Goal: Check status: Check status

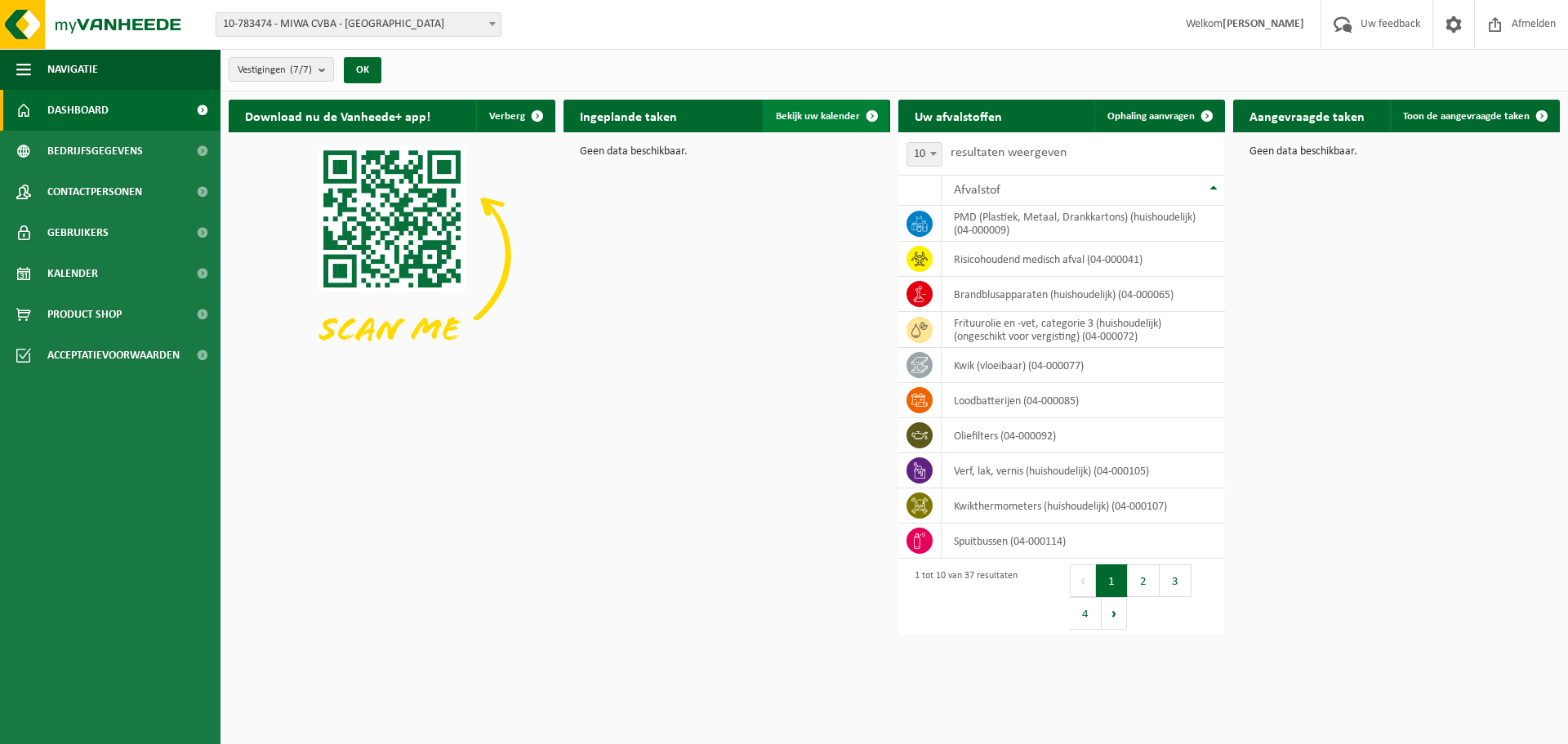
click at [810, 116] on span "Bekijk uw kalender" at bounding box center [818, 117] width 84 height 11
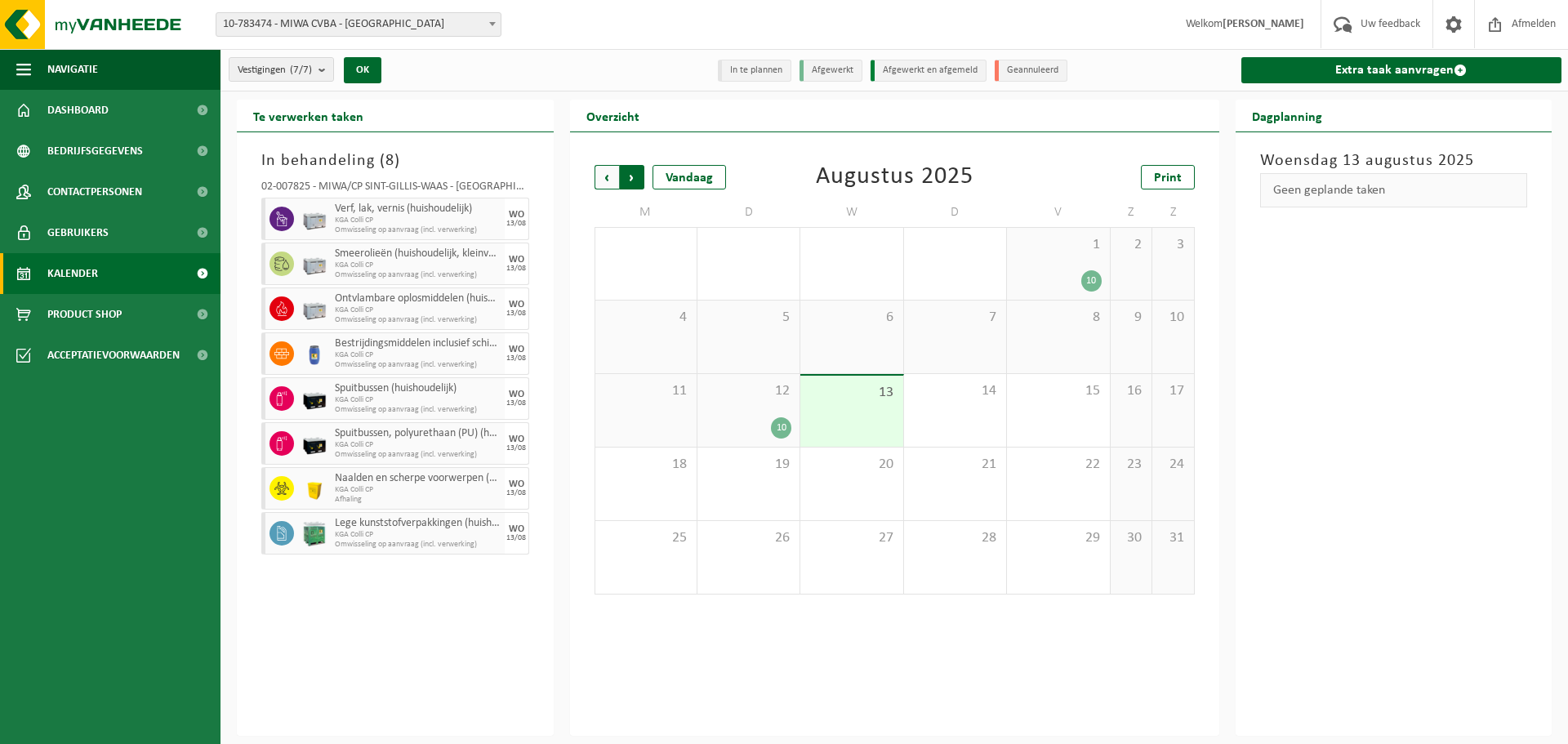
click at [608, 172] on span "Vorige" at bounding box center [606, 177] width 24 height 24
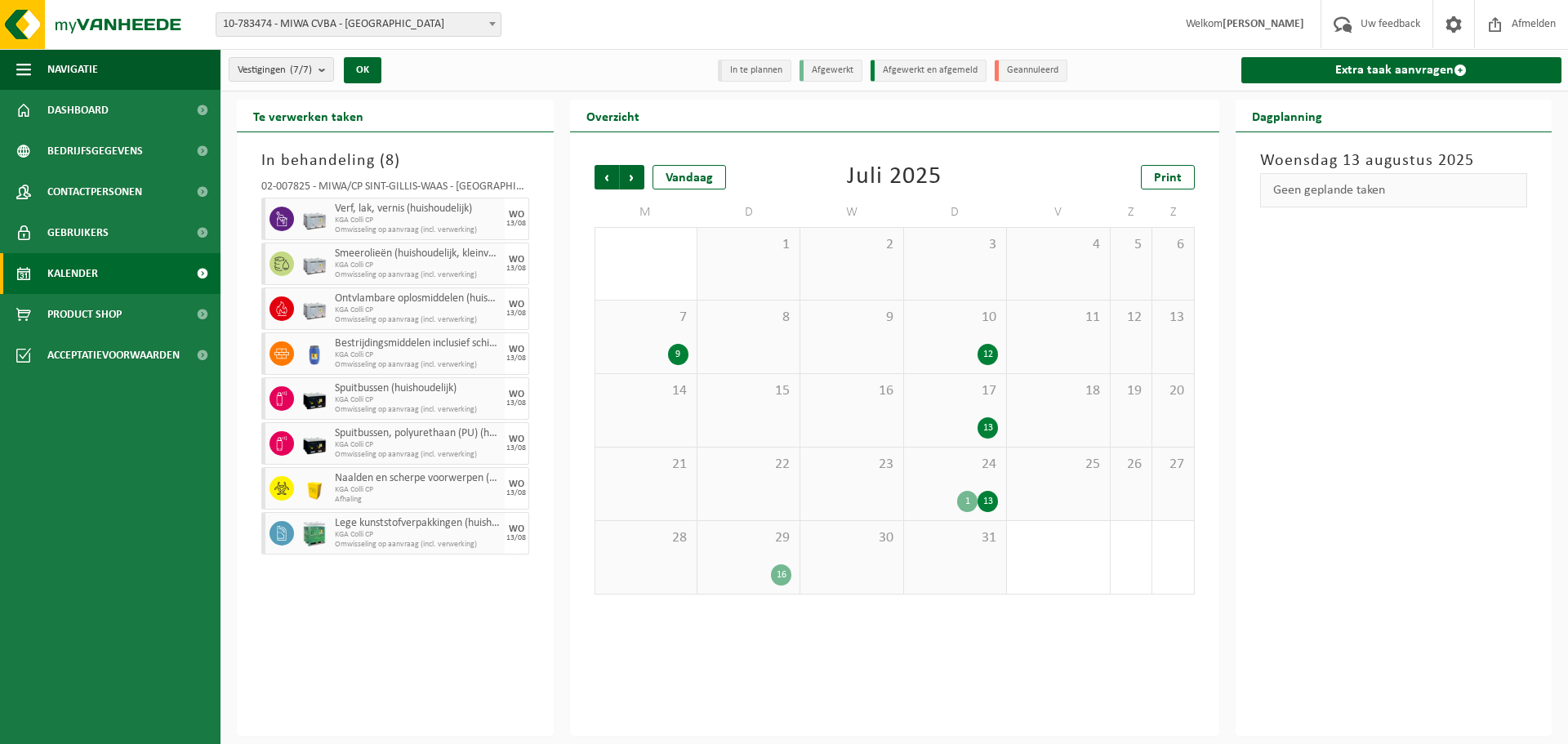
click at [963, 507] on div "1" at bounding box center [967, 501] width 21 height 22
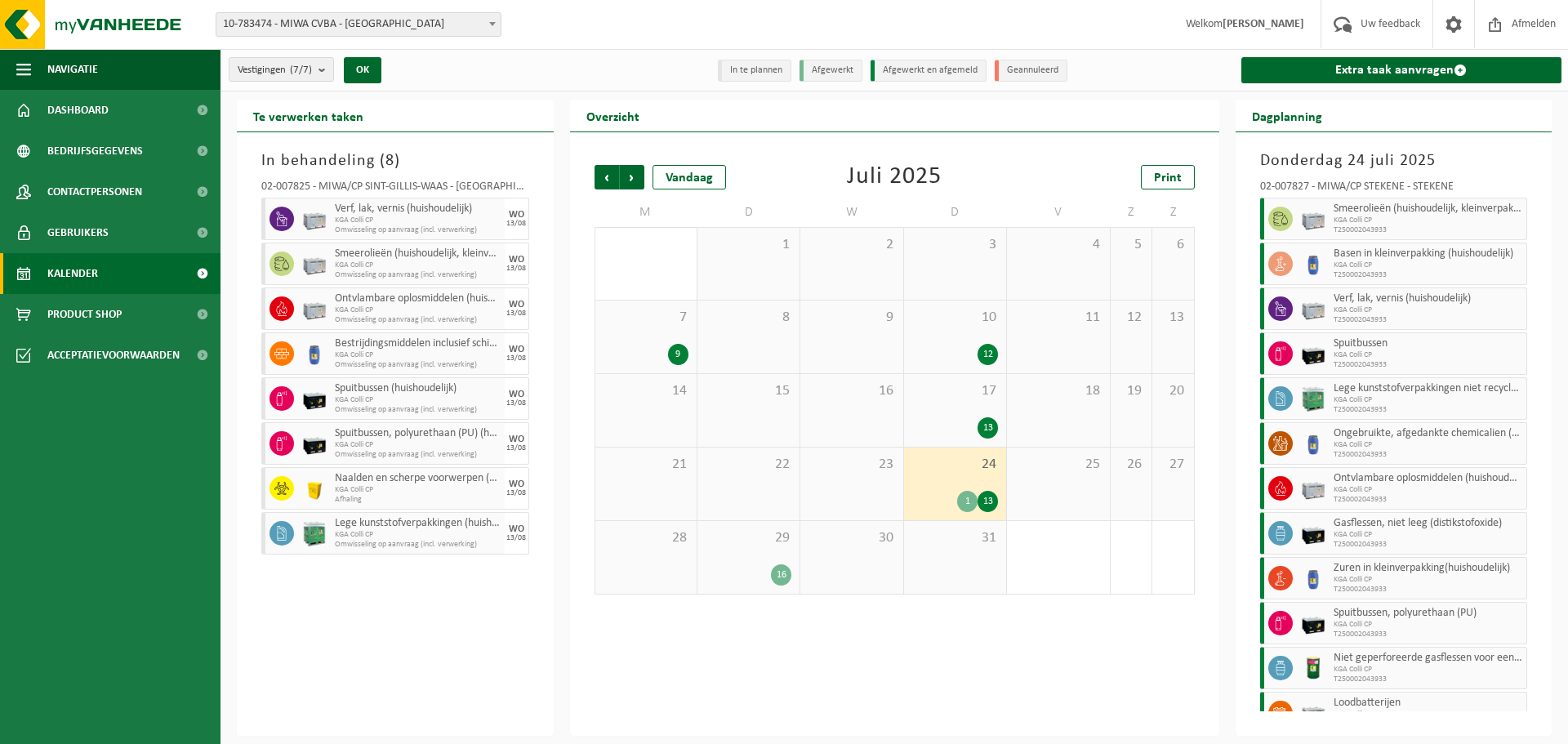
click at [806, 551] on div "30" at bounding box center [852, 557] width 102 height 73
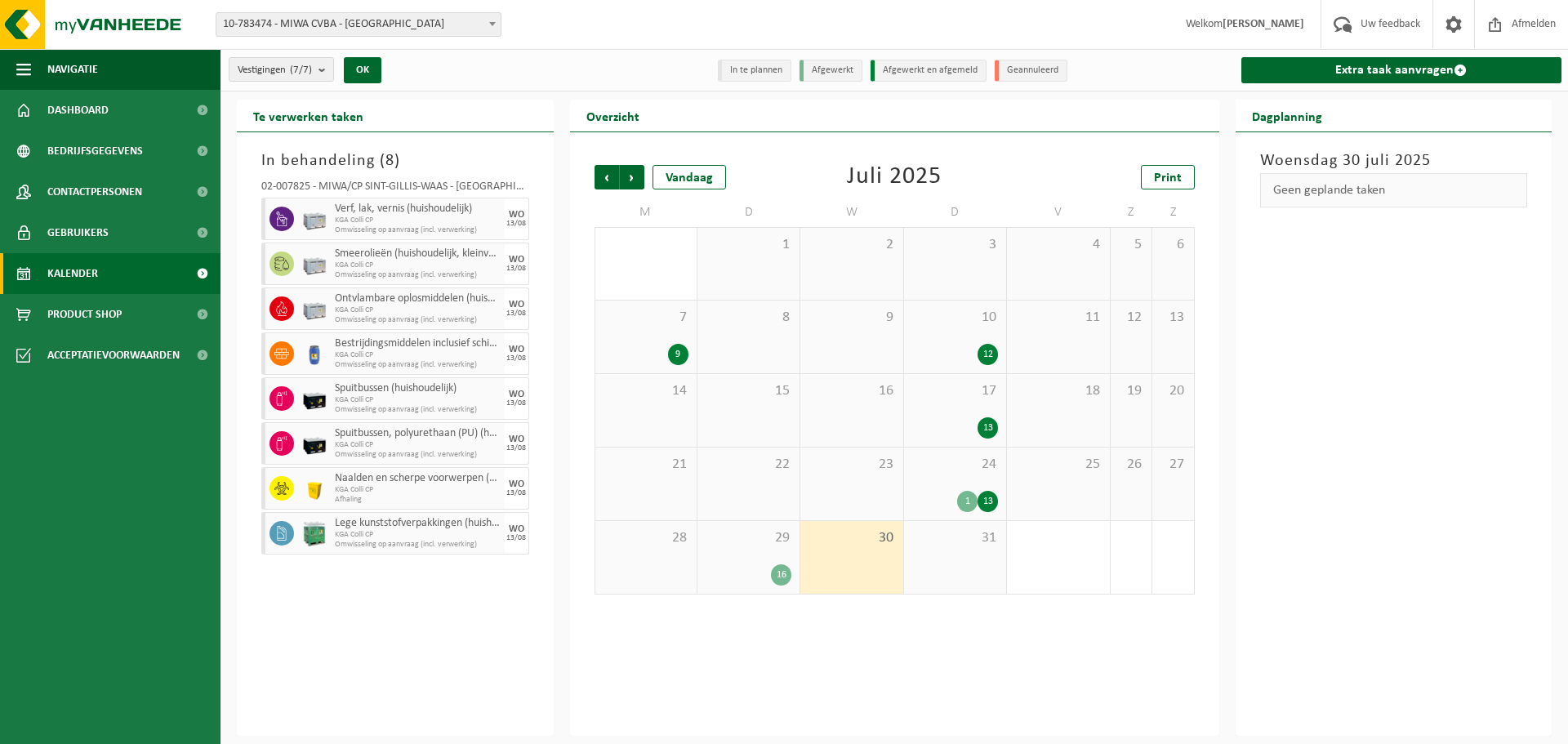
click at [777, 551] on div "29 16" at bounding box center [749, 557] width 102 height 73
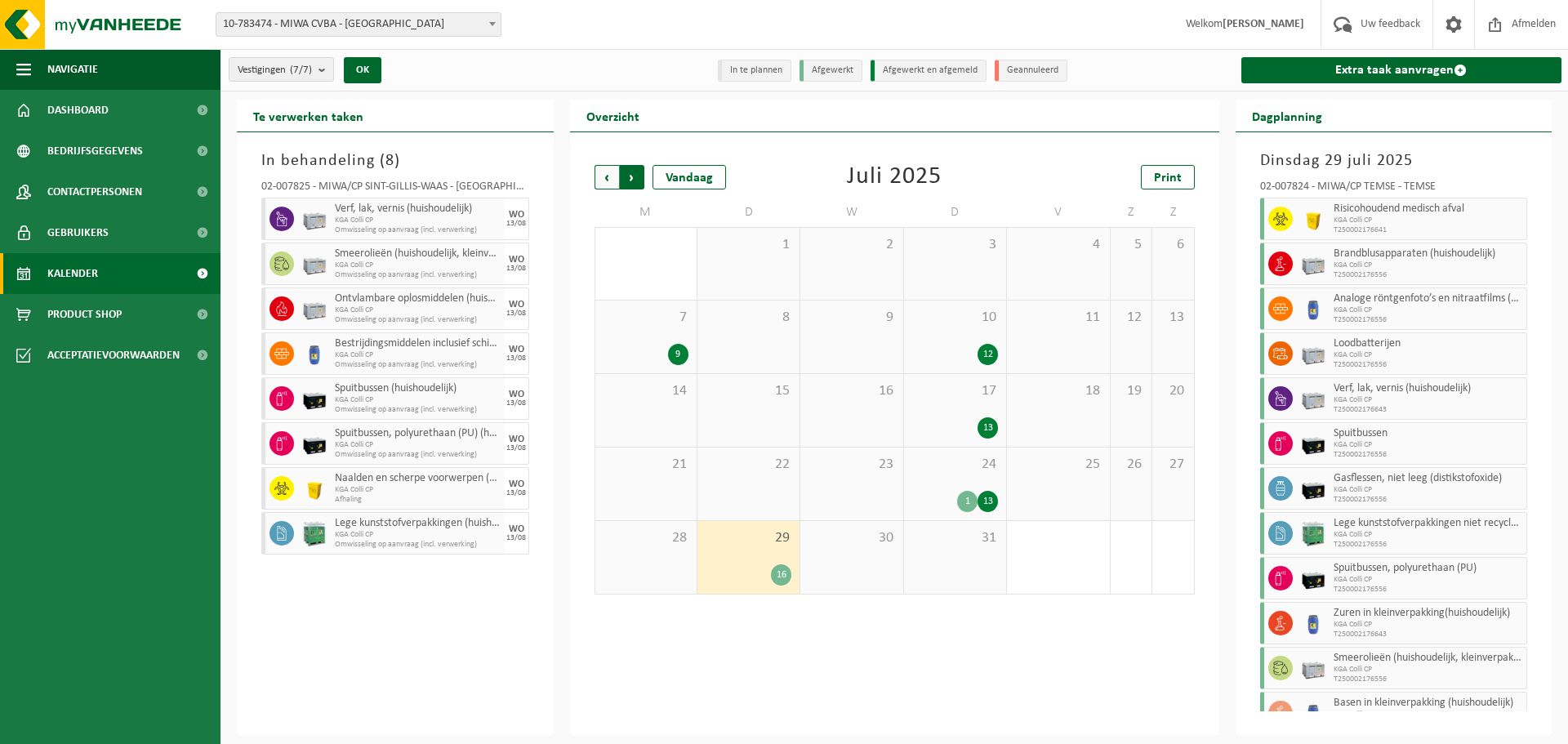
click at [609, 170] on span "Vorige" at bounding box center [606, 177] width 24 height 24
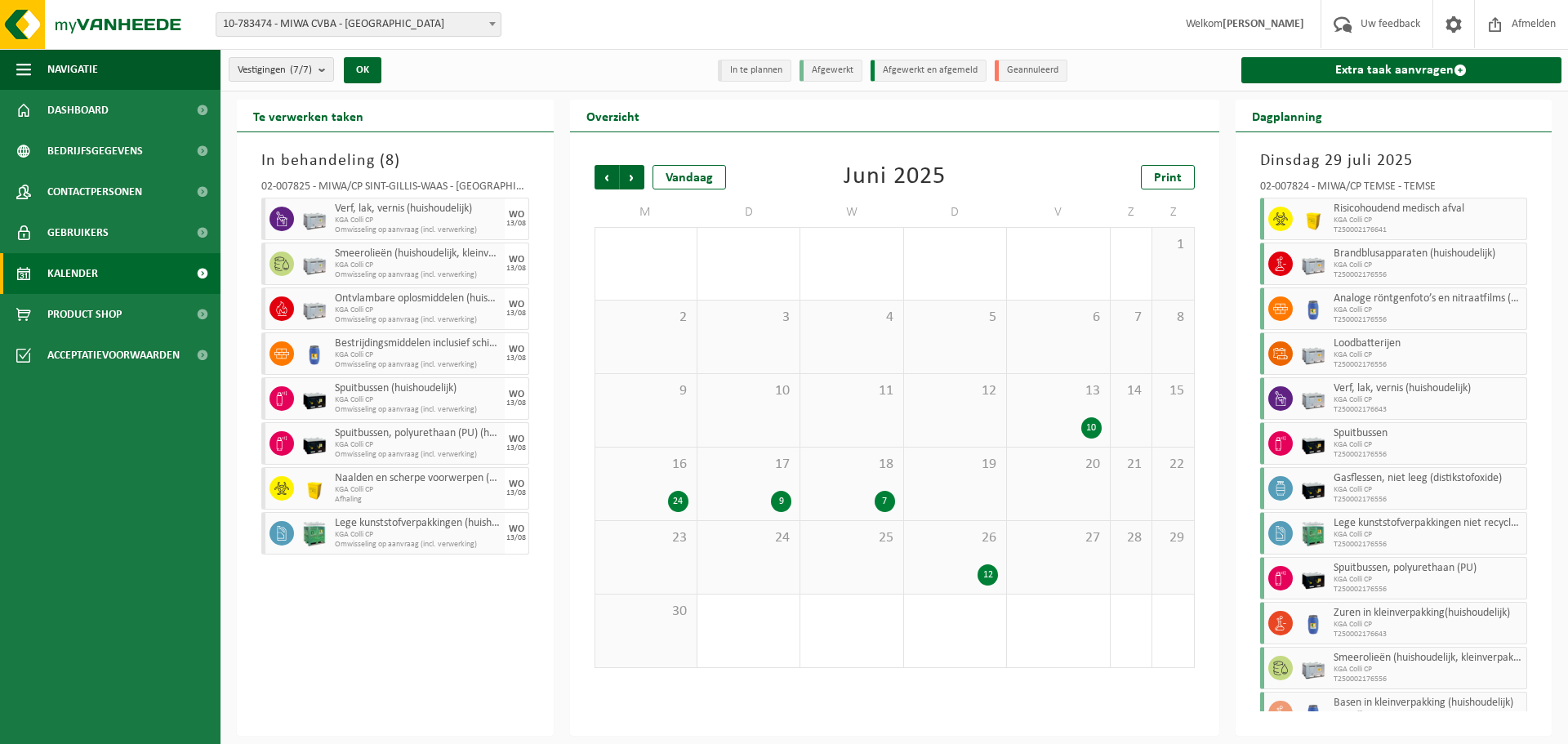
click at [813, 173] on div "Vorige Volgende Vandaag Juni 2025 Print" at bounding box center [895, 177] width 601 height 24
drag, startPoint x: 815, startPoint y: 173, endPoint x: 930, endPoint y: 192, distance: 116.6
click at [930, 192] on div "Vorige Volgende Vandaag Juni 2025 Print M D W D V Z Z 26 12 27 28 29 30 31 1 2 …" at bounding box center [895, 417] width 617 height 536
click at [957, 183] on div "Vorige Volgende Vandaag Juni 2025 Print" at bounding box center [895, 177] width 601 height 24
drag, startPoint x: 960, startPoint y: 179, endPoint x: 814, endPoint y: 177, distance: 146.0
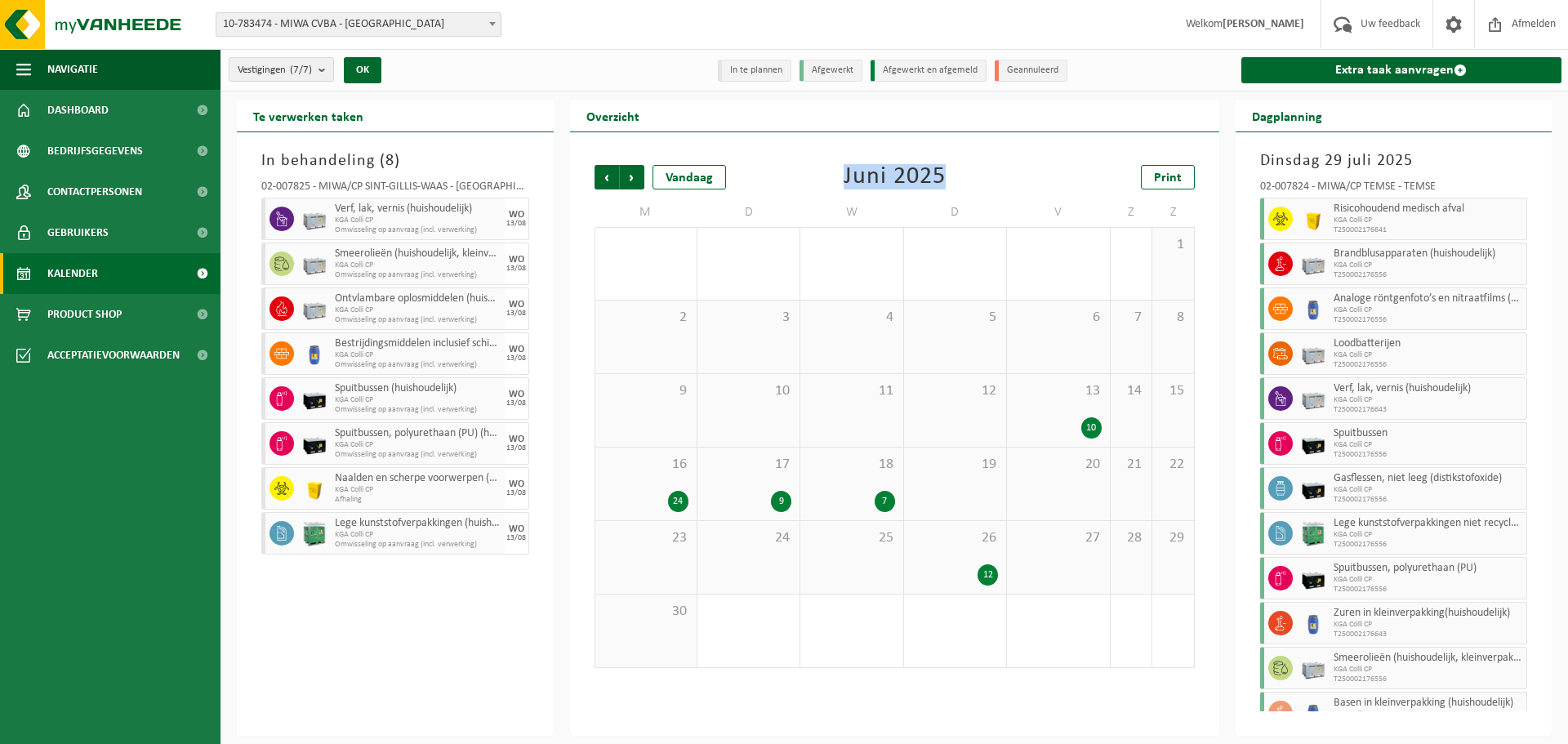
click at [814, 177] on div "Vorige Volgende Vandaag Juni 2025 Print" at bounding box center [895, 177] width 601 height 24
click at [827, 176] on div "Vorige Volgende Vandaag Juni 2025 Print" at bounding box center [895, 177] width 601 height 24
drag, startPoint x: 847, startPoint y: 176, endPoint x: 943, endPoint y: 169, distance: 96.3
click at [943, 169] on div "Juni 2025" at bounding box center [895, 177] width 102 height 24
click at [948, 169] on div "Vorige Volgende Vandaag Juni 2025 Print" at bounding box center [895, 177] width 601 height 24
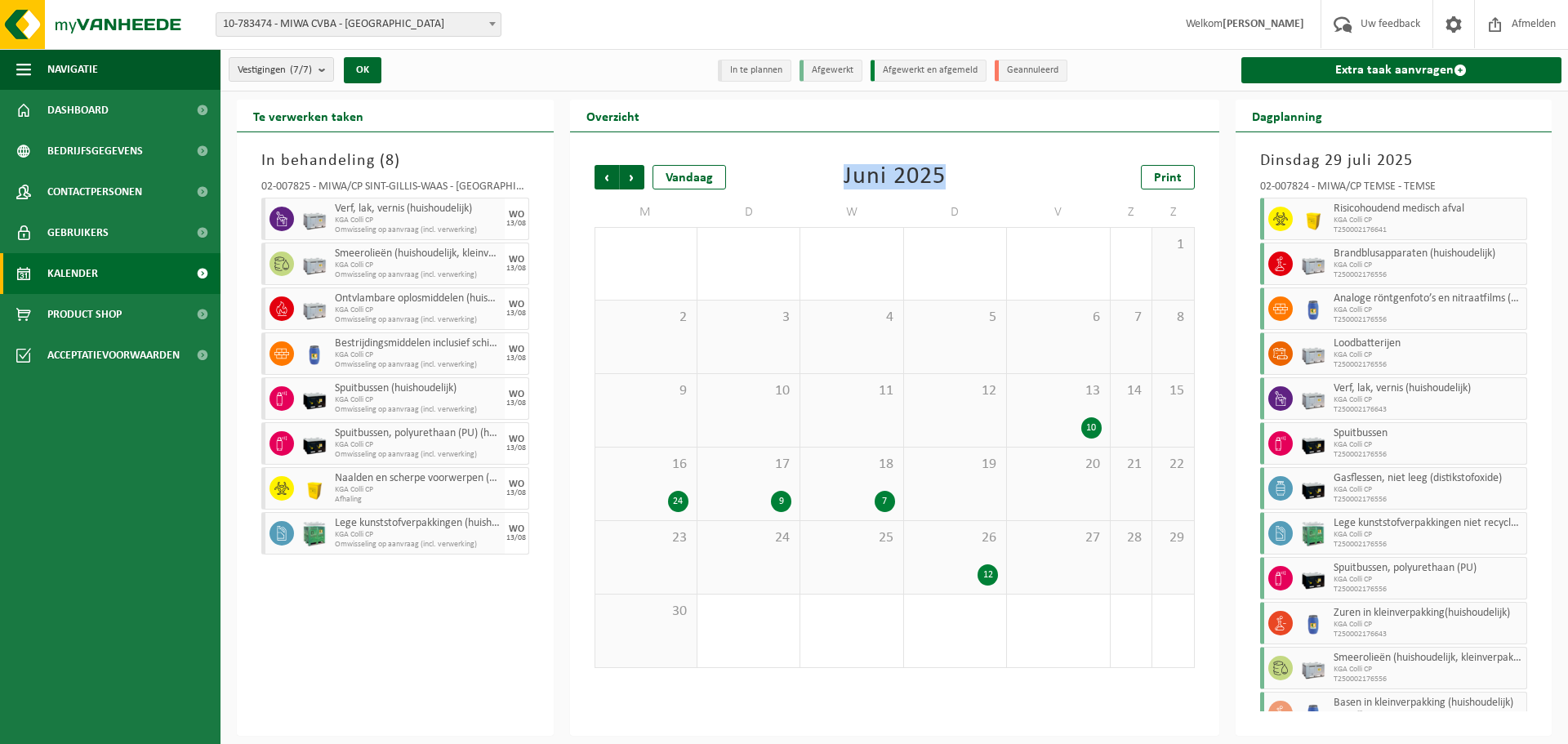
drag, startPoint x: 950, startPoint y: 170, endPoint x: 840, endPoint y: 171, distance: 110.0
click at [840, 171] on div "Vorige Volgende Vandaag Juni 2025 Print" at bounding box center [895, 177] width 601 height 24
click at [640, 182] on span "Volgende" at bounding box center [631, 177] width 24 height 24
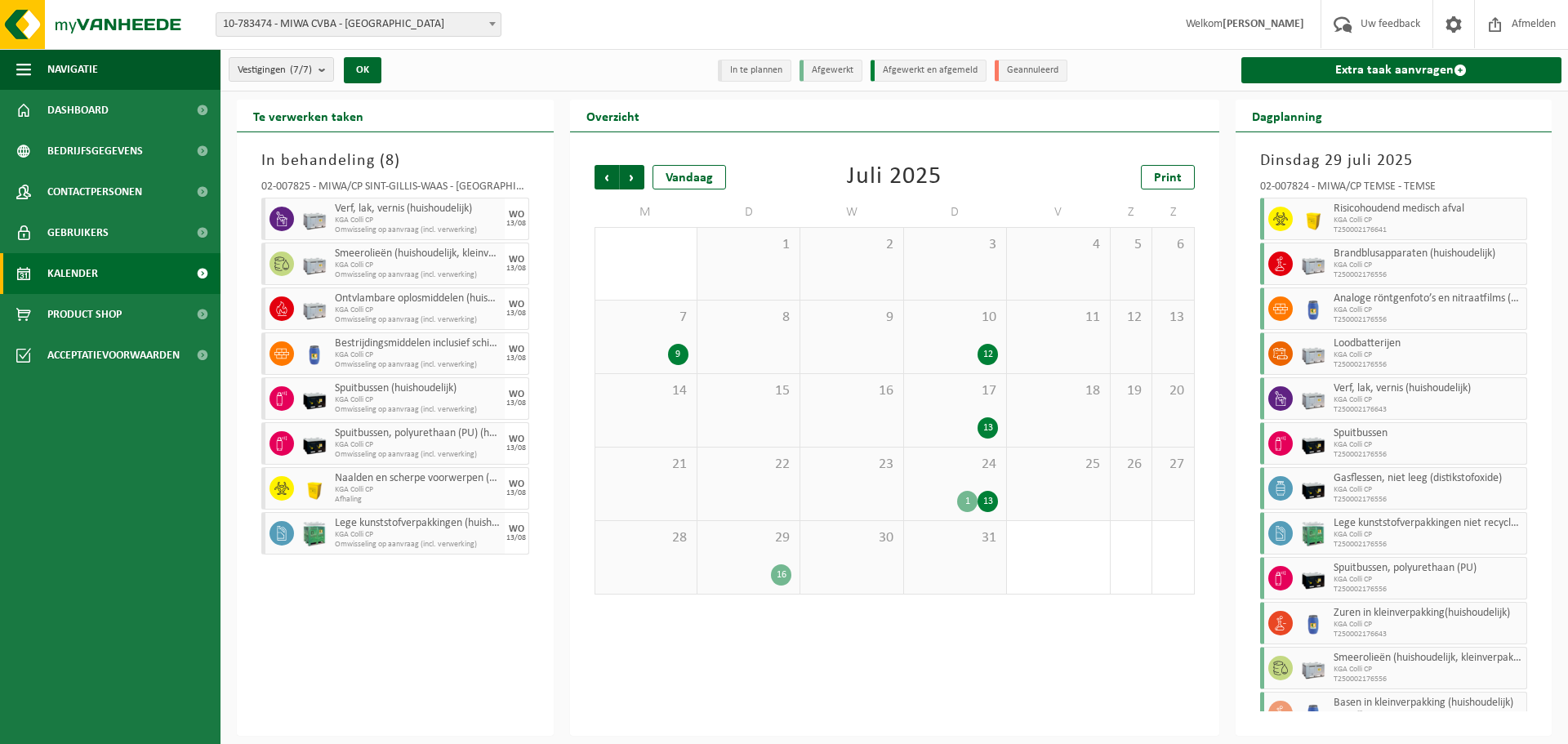
click at [640, 184] on span "Volgende" at bounding box center [631, 177] width 24 height 24
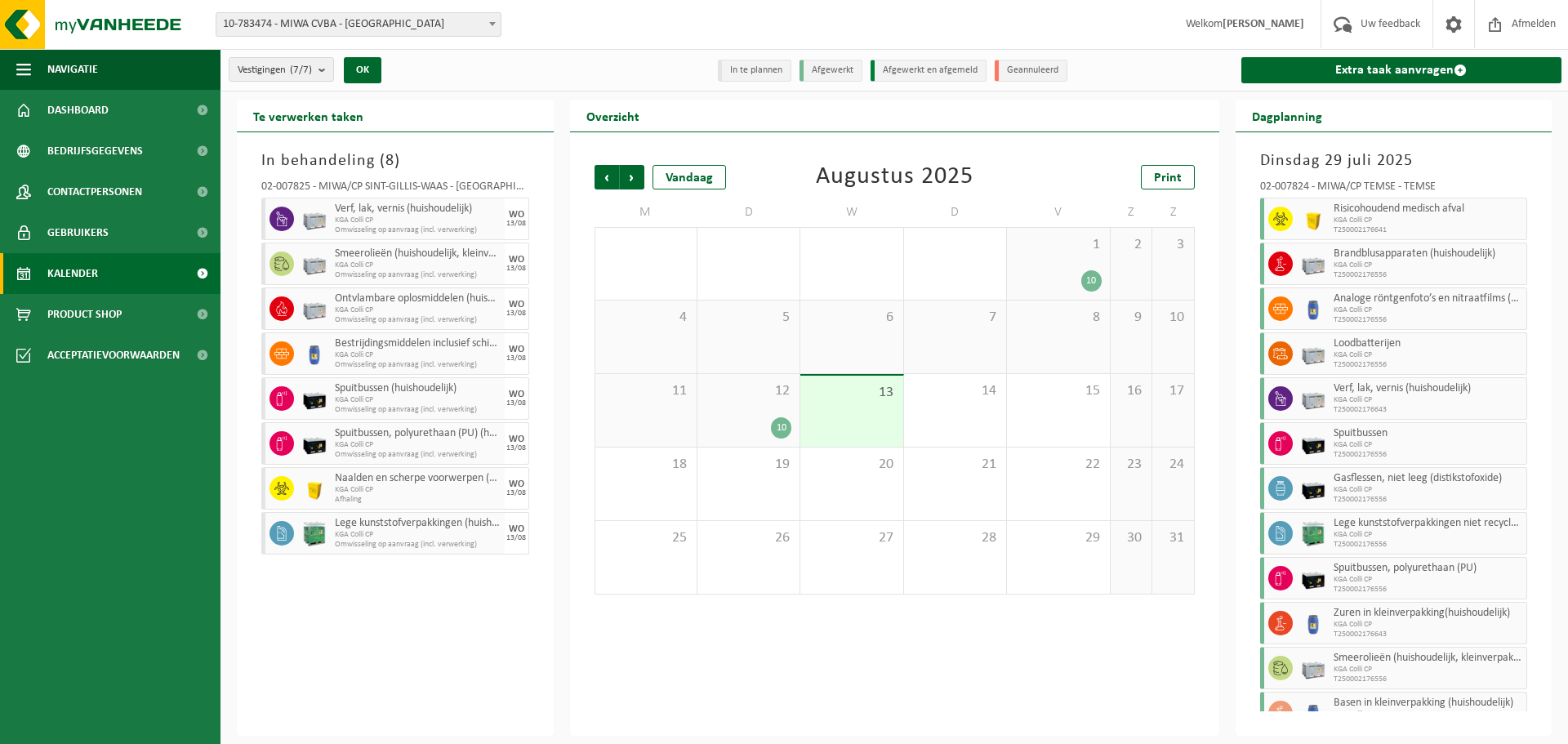
click at [916, 646] on div "Vorige Volgende Vandaag Augustus 2025 Print M D W D V Z Z 28 29 16 30 31 1 10 2…" at bounding box center [895, 434] width 649 height 603
click at [1024, 622] on div "Vorige Volgende Vandaag Augustus 2025 Print M D W D V Z Z 28 29 16 30 31 1 10 2…" at bounding box center [895, 434] width 649 height 603
click at [774, 65] on li "In te plannen" at bounding box center [755, 71] width 74 height 22
click at [759, 73] on li "In te plannen" at bounding box center [755, 71] width 74 height 22
click at [641, 180] on span "Volgende" at bounding box center [631, 177] width 24 height 24
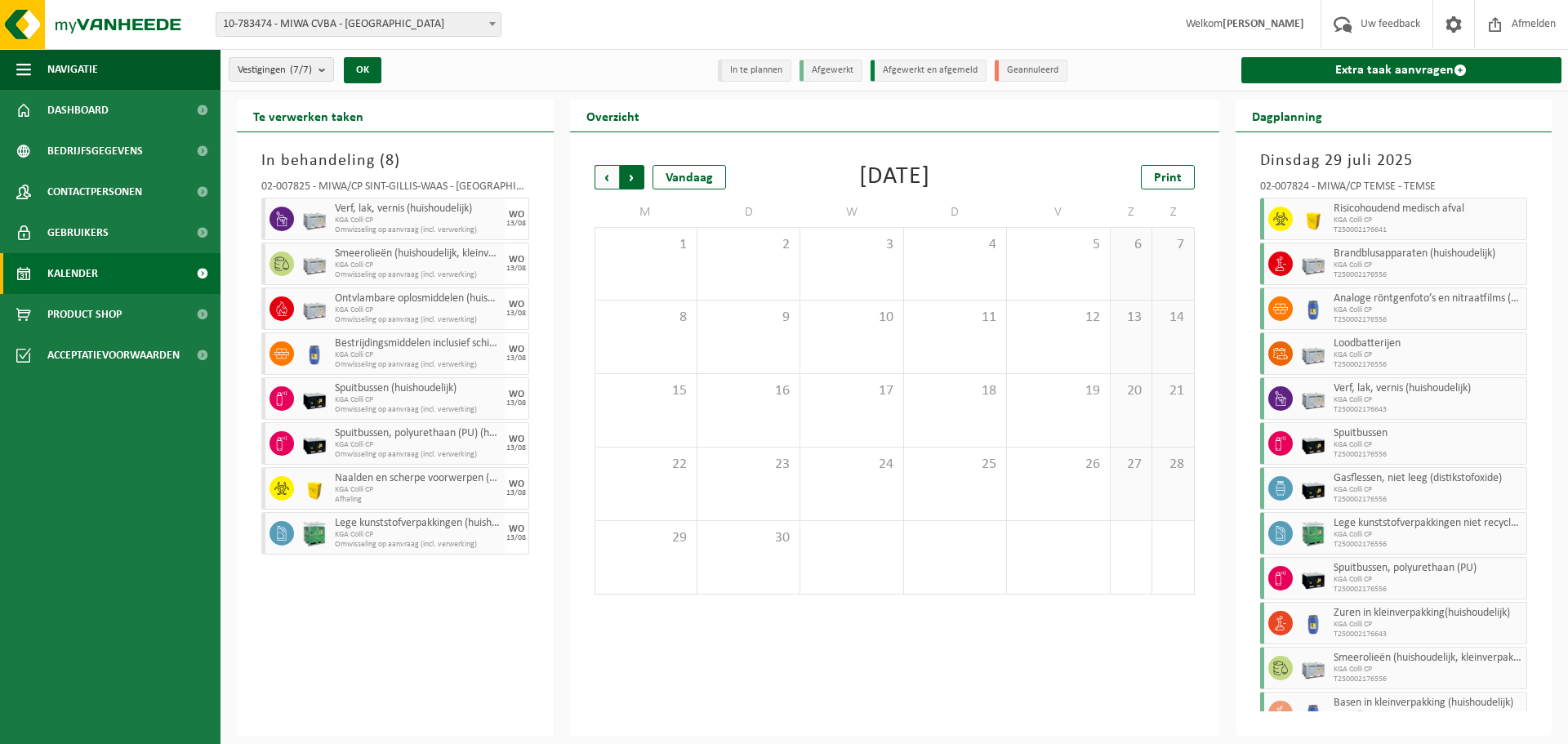
click at [607, 175] on span "Vorige" at bounding box center [606, 177] width 24 height 24
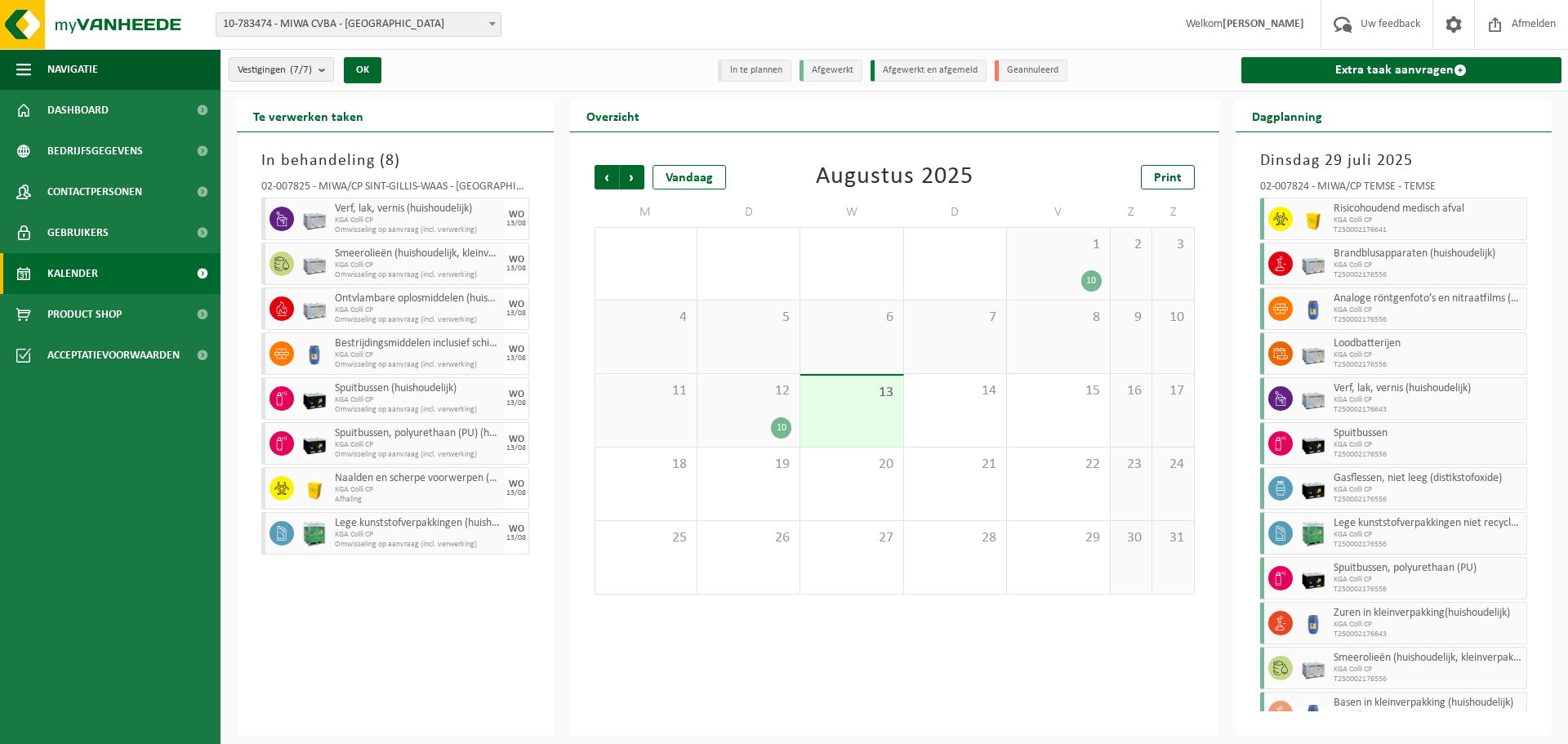
click at [606, 175] on span "Vorige" at bounding box center [606, 177] width 24 height 24
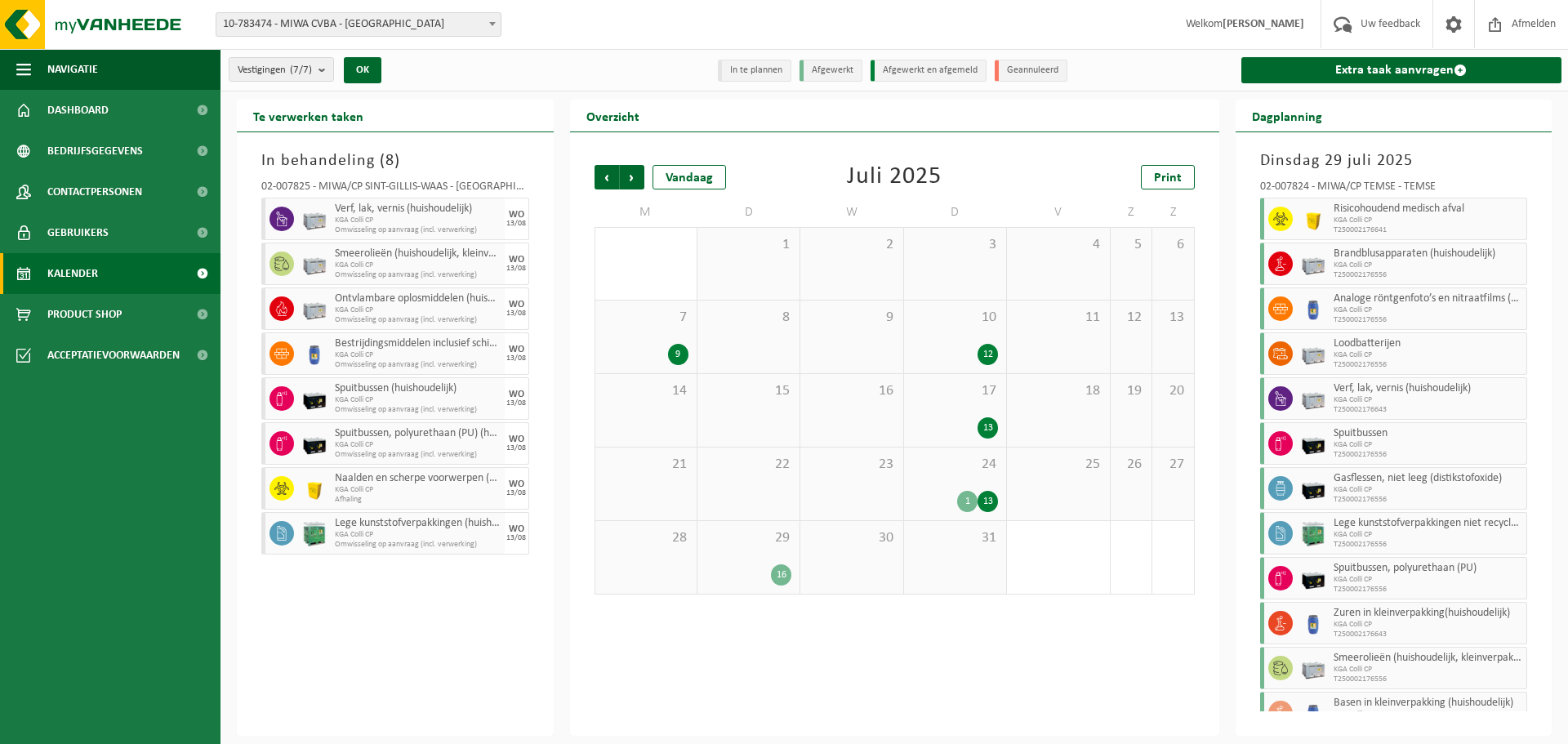
click at [1031, 590] on div "1 10" at bounding box center [1058, 557] width 102 height 73
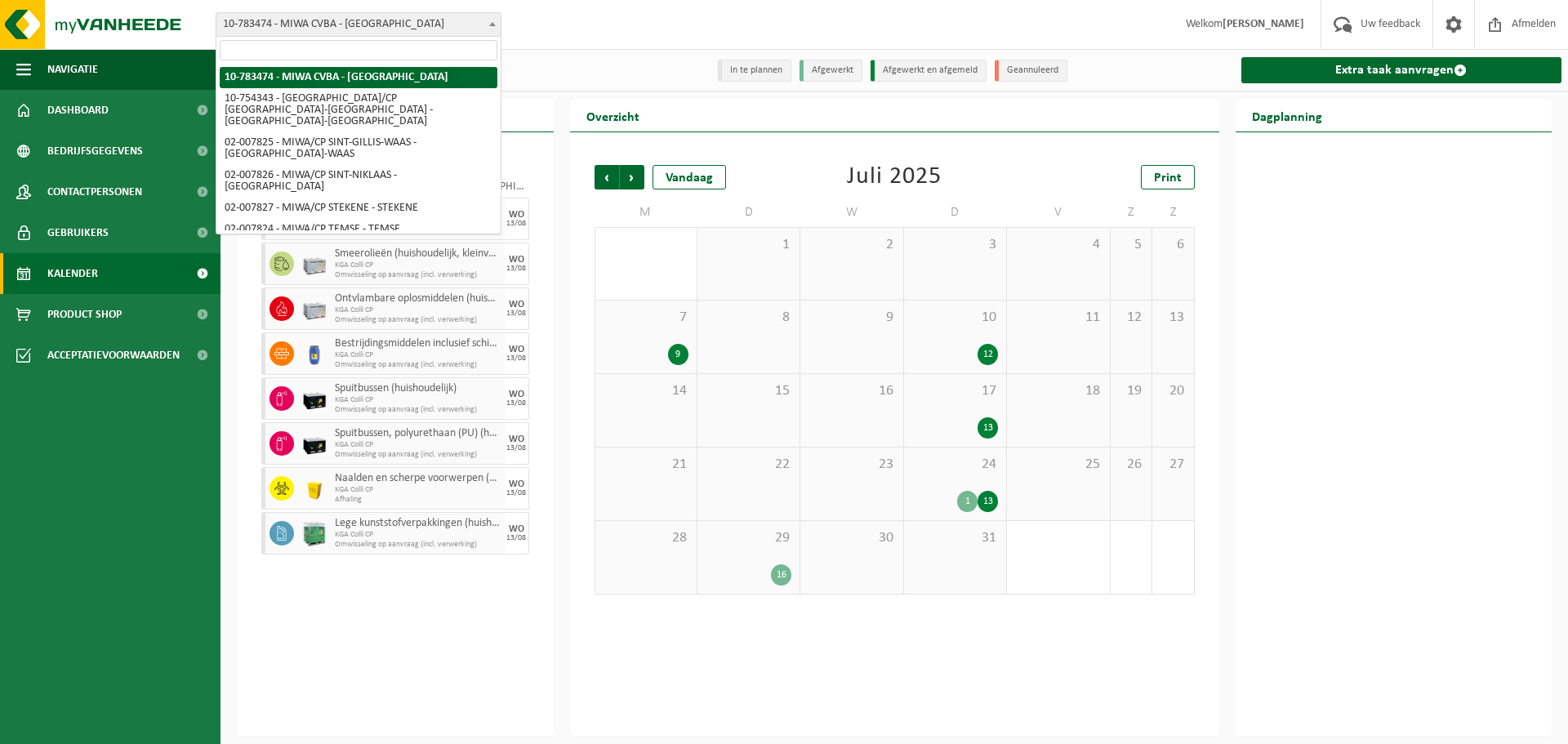
click at [468, 13] on span "10-783474 - MIWA CVBA - [GEOGRAPHIC_DATA]" at bounding box center [358, 24] width 286 height 24
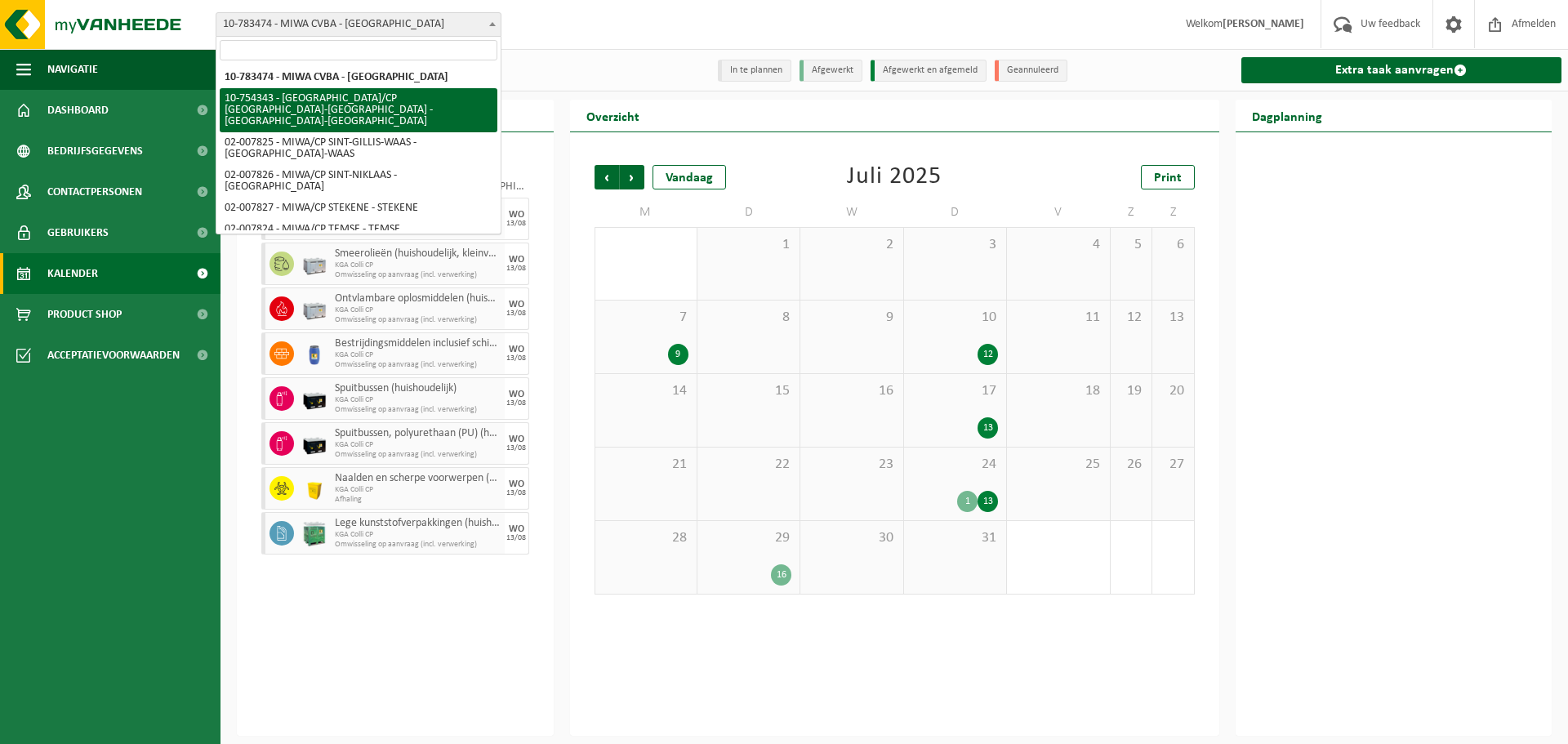
select select "27802"
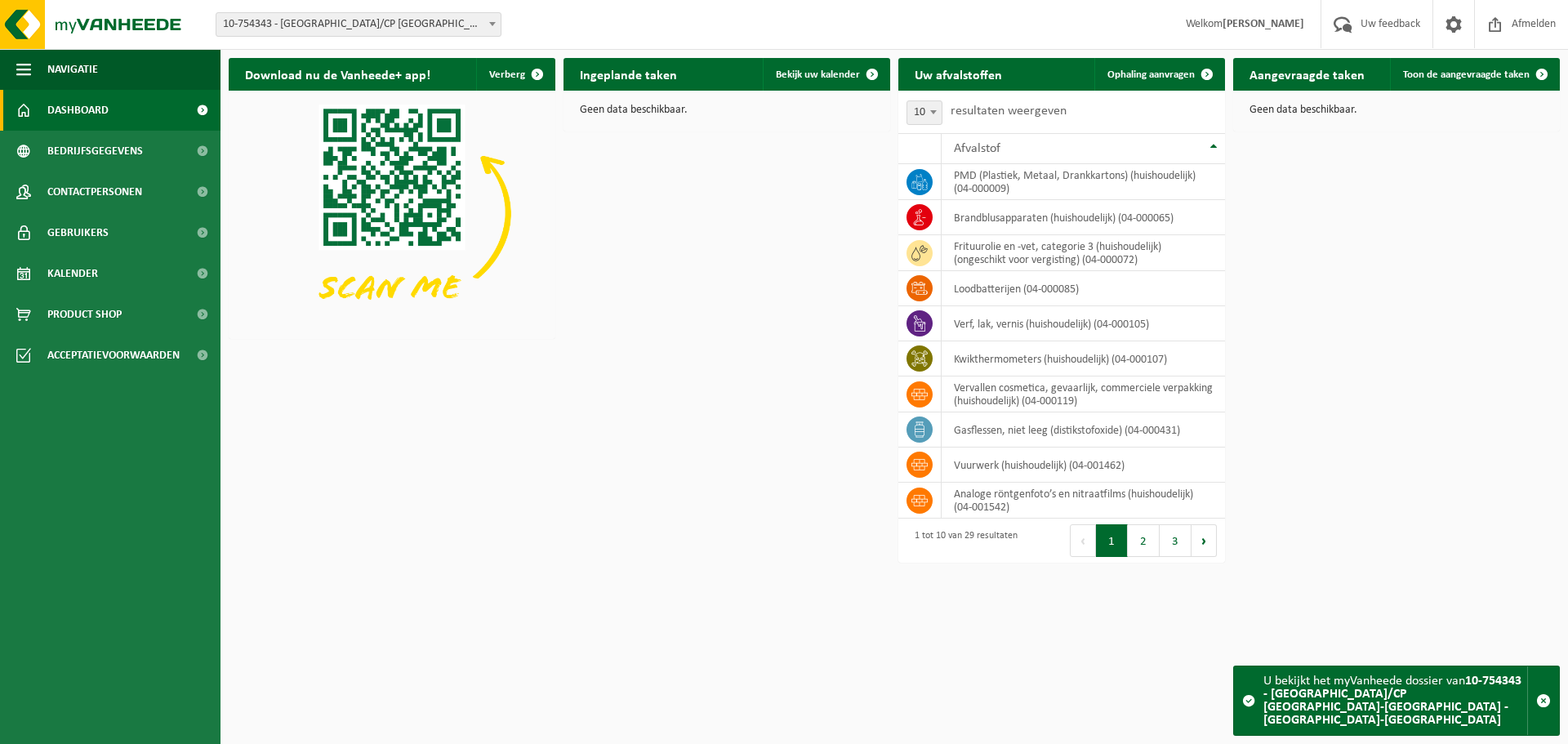
click at [678, 73] on h2 "Ingeplande taken" at bounding box center [628, 74] width 130 height 32
click at [824, 96] on div "Geen data beschikbaar." at bounding box center [727, 110] width 326 height 39
click at [826, 86] on link "Bekijk uw kalender" at bounding box center [826, 74] width 126 height 32
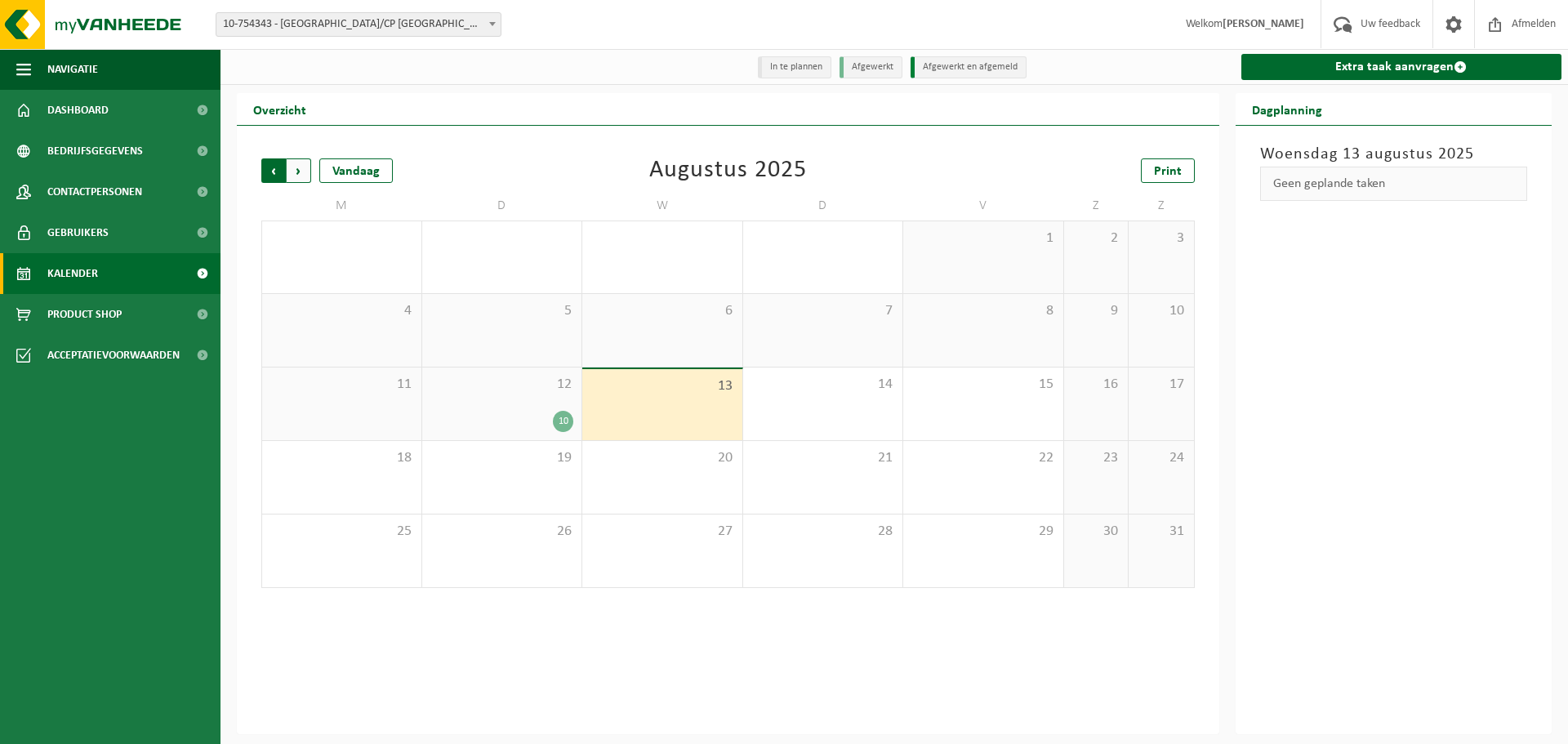
click at [301, 163] on span "Volgende" at bounding box center [299, 170] width 24 height 24
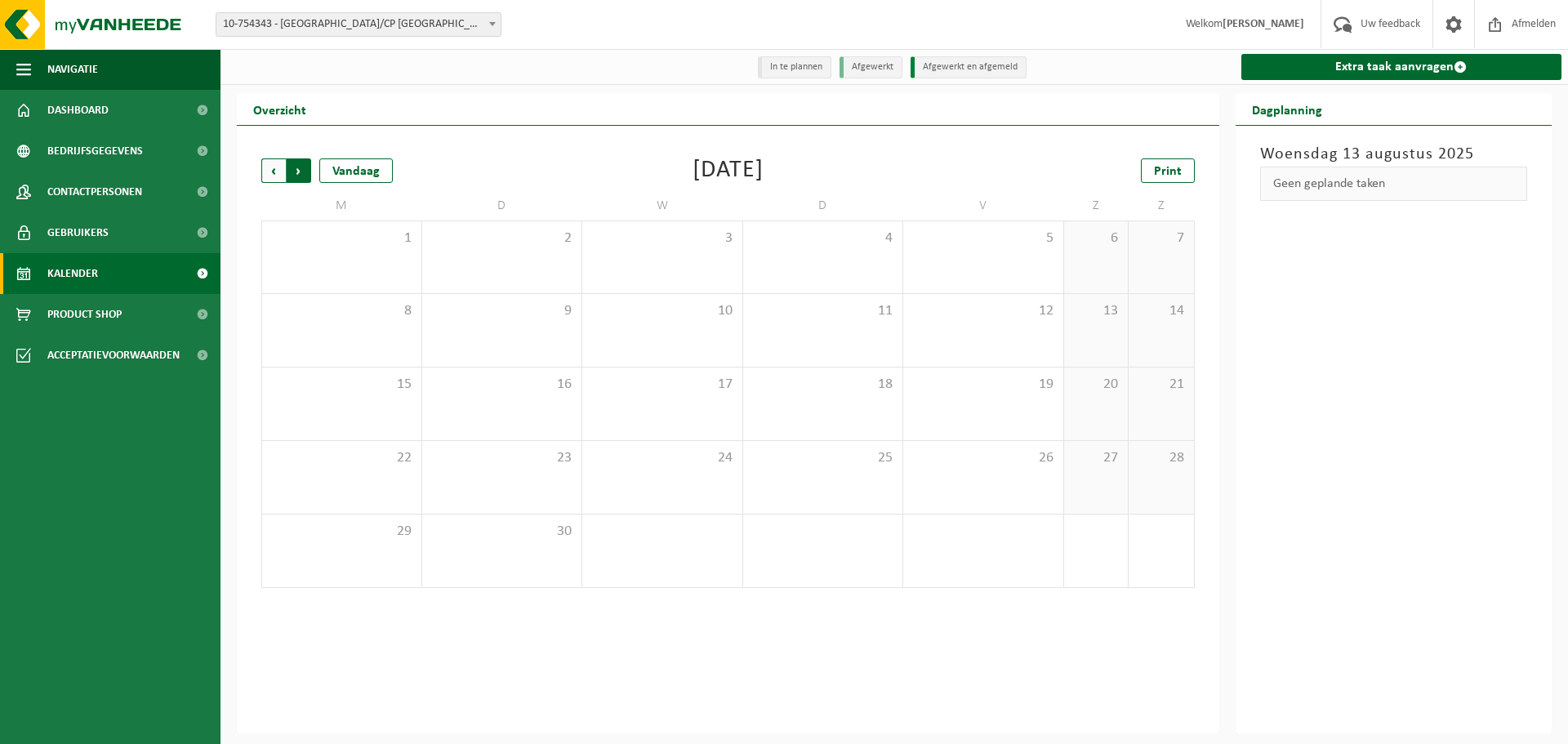
click at [278, 165] on span "Vorige" at bounding box center [273, 170] width 24 height 24
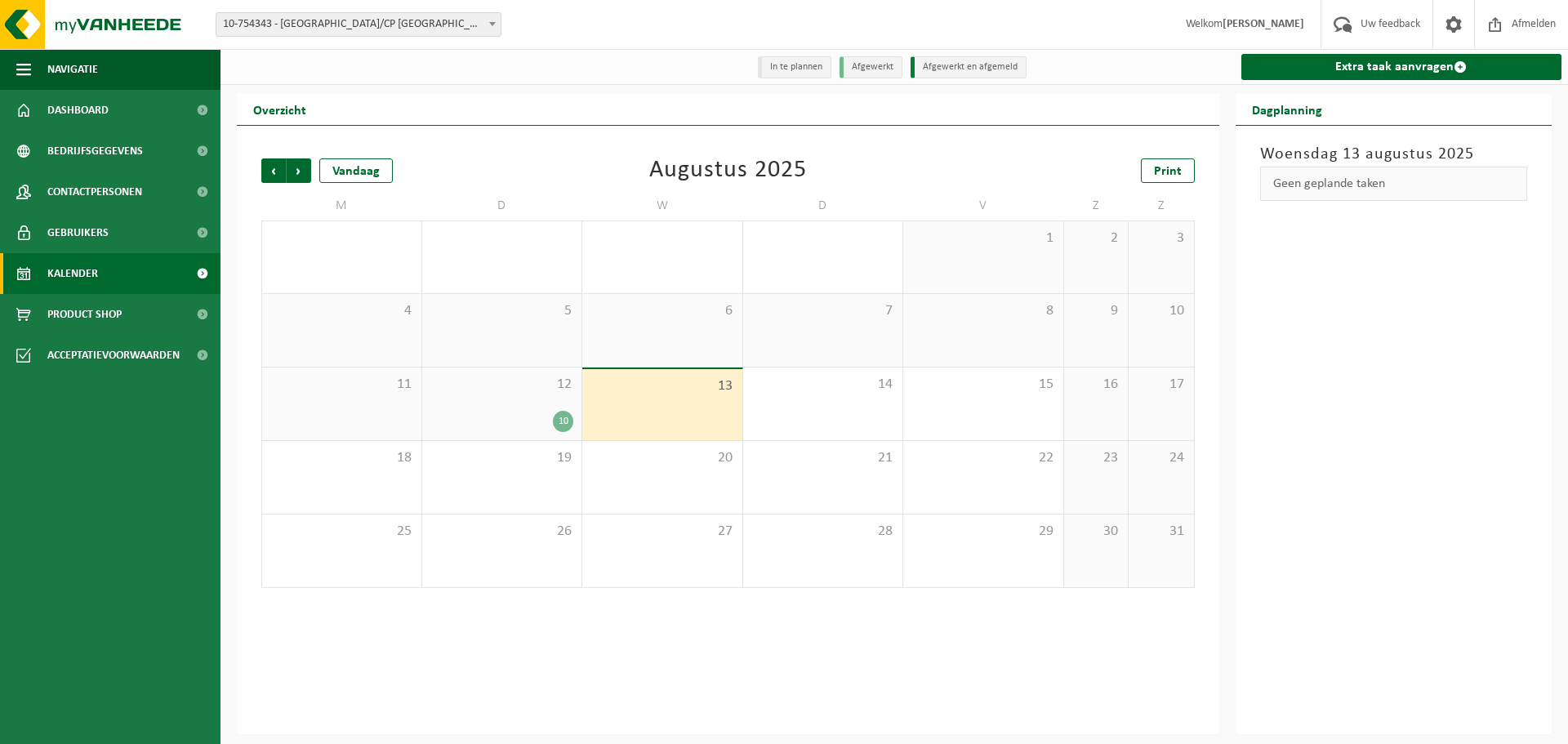
click at [278, 165] on span "Vorige" at bounding box center [273, 170] width 24 height 24
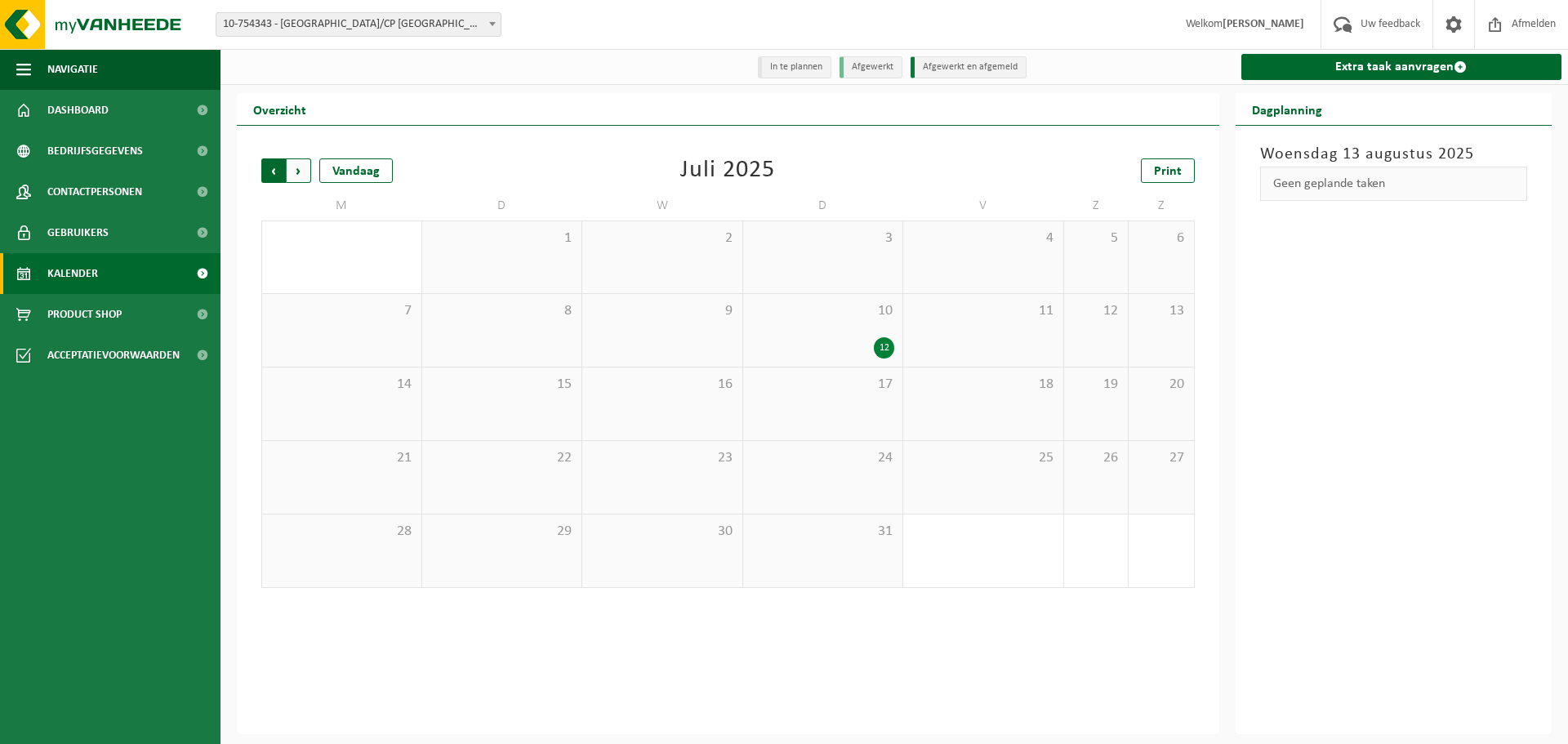
click at [299, 168] on span "Volgende" at bounding box center [299, 170] width 24 height 24
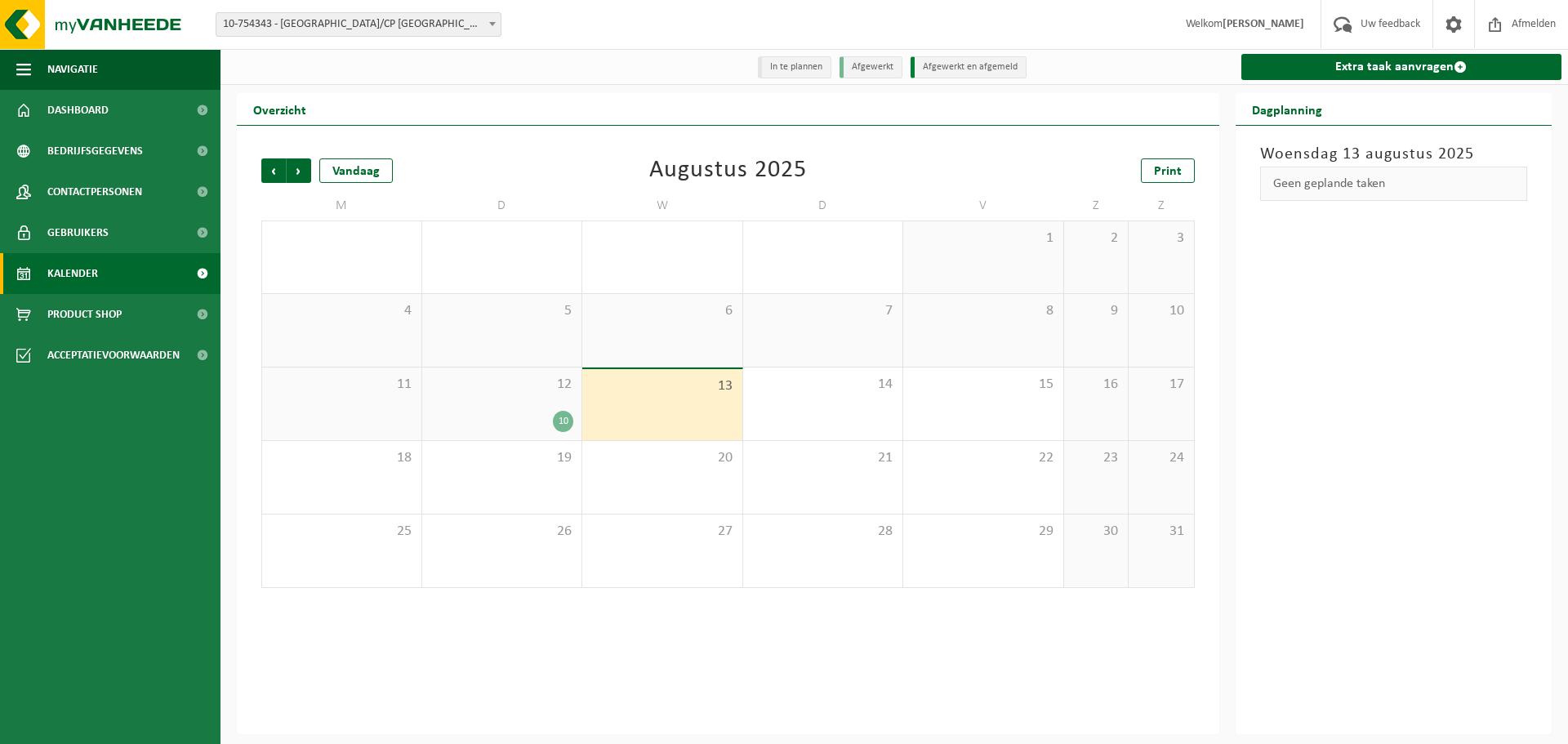
click at [817, 73] on li "In te plannen" at bounding box center [794, 67] width 74 height 22
click at [290, 13] on div "Vestiging: 10-783474 - MIWA CVBA - SINT-NIKLAAS 10-754343 - MIWA/CP NIEUWKERKEN…" at bounding box center [784, 25] width 1568 height 50
click at [303, 28] on span "10-754343 - [GEOGRAPHIC_DATA]/CP [GEOGRAPHIC_DATA]-[GEOGRAPHIC_DATA] - [GEOGRAP…" at bounding box center [358, 25] width 284 height 23
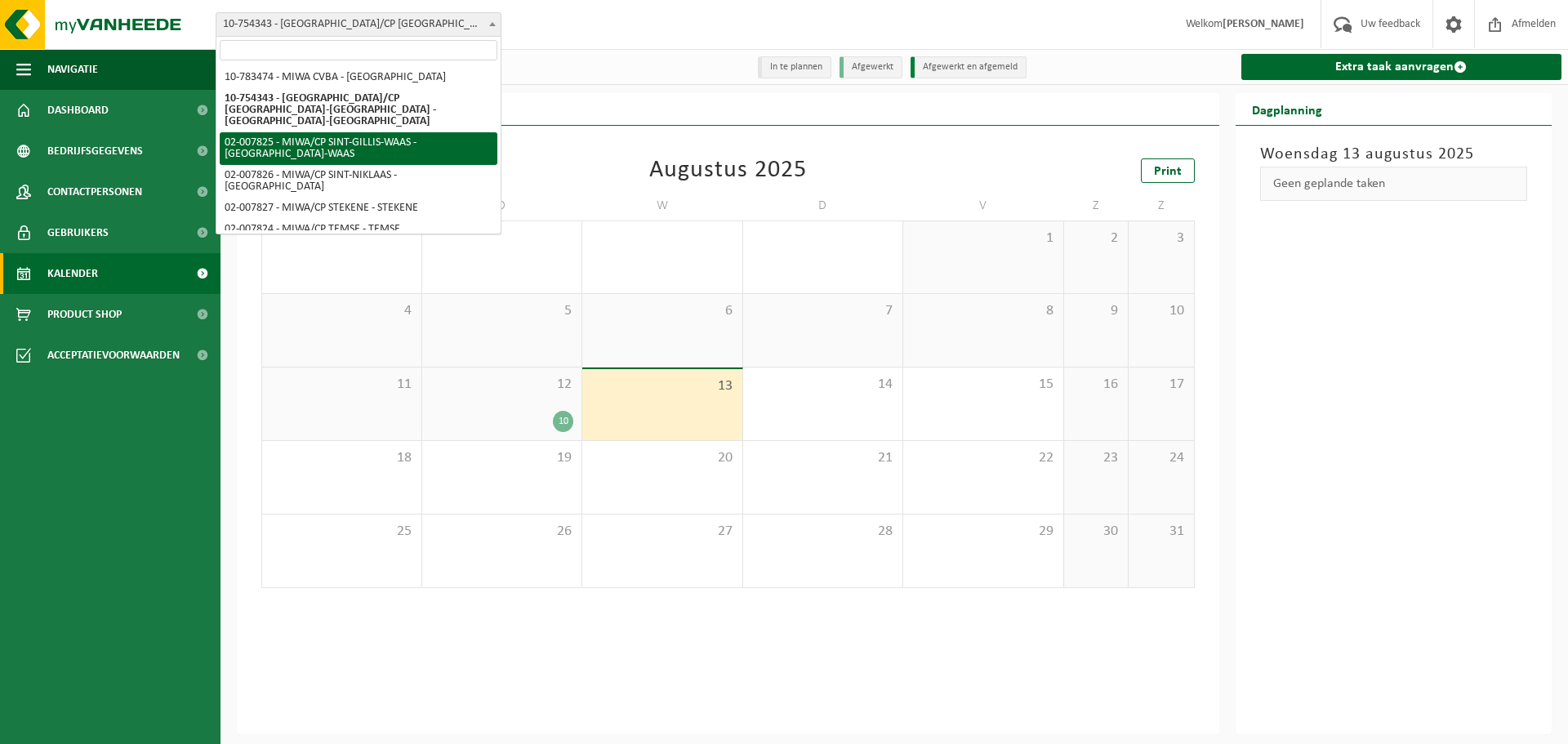
select select "27798"
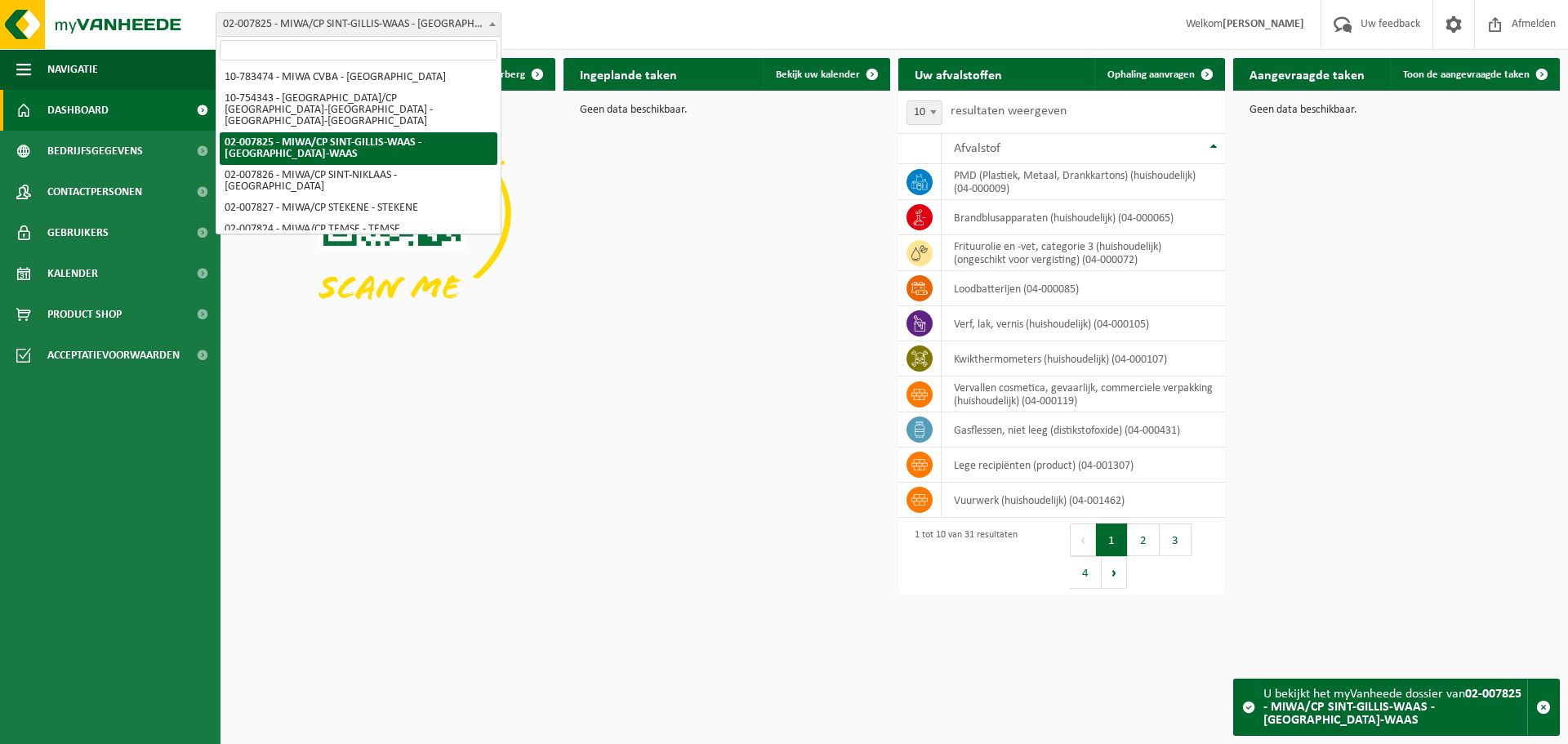
click at [442, 28] on span "02-007825 - MIWA/CP SINT-GILLIS-WAAS - [GEOGRAPHIC_DATA]-WAAS" at bounding box center [358, 25] width 284 height 23
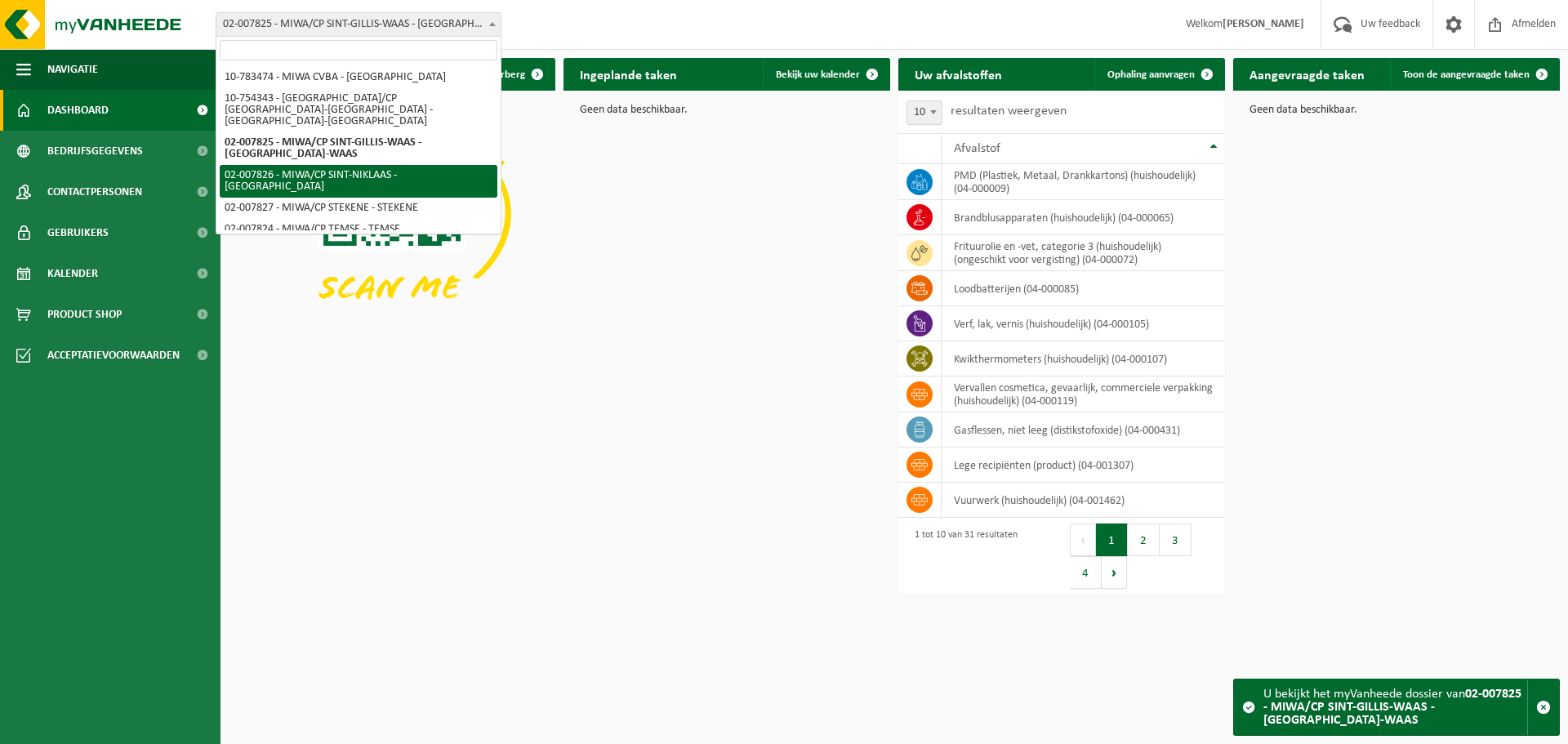
select select "27799"
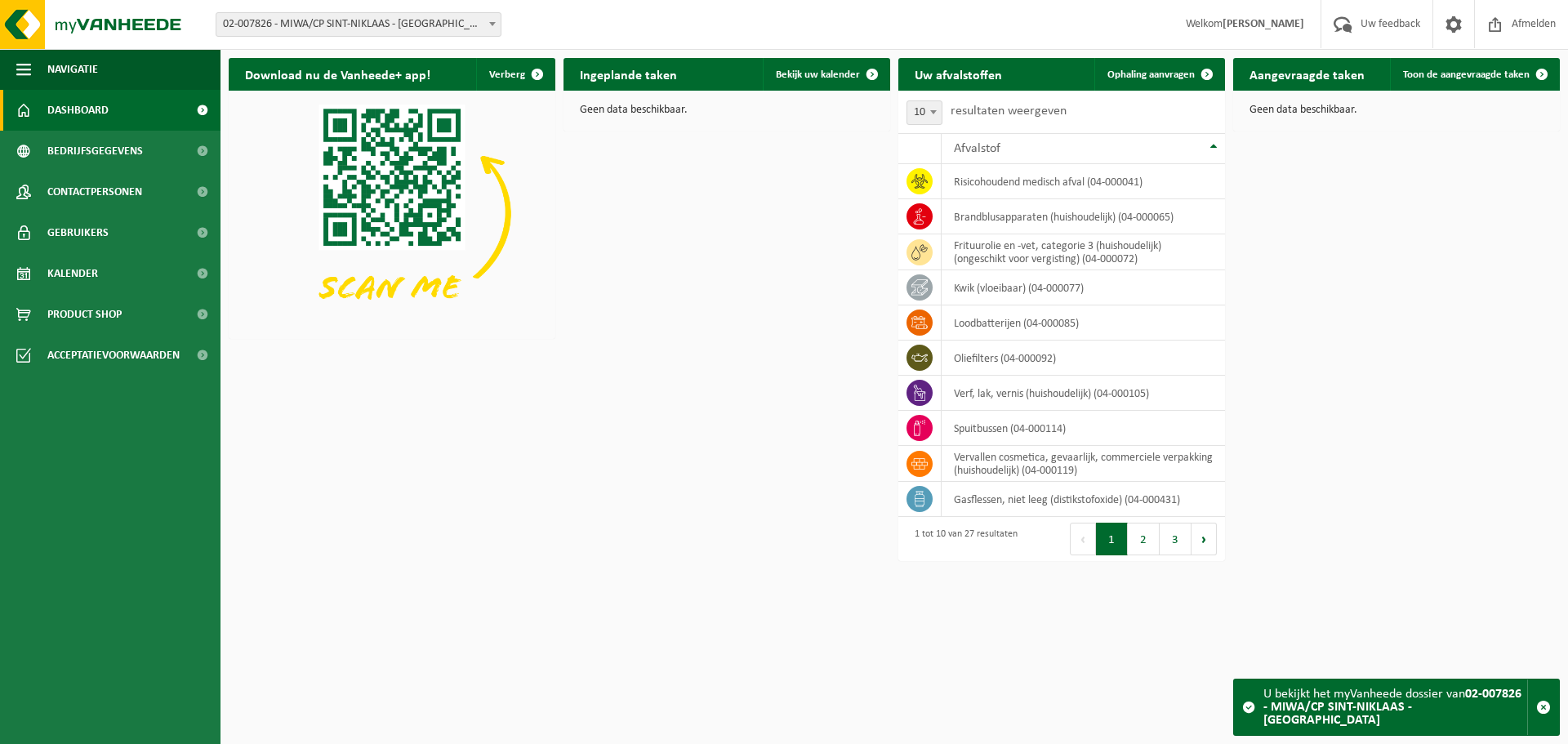
click at [372, 32] on span "02-007826 - MIWA/CP SINT-NIKLAAS - [GEOGRAPHIC_DATA]" at bounding box center [358, 25] width 284 height 23
drag, startPoint x: 581, startPoint y: 257, endPoint x: 541, endPoint y: 132, distance: 131.2
click at [580, 257] on div "Download nu de Vanheede+ app! Verberg Ingeplande taken Bekijk uw kalender Geen …" at bounding box center [895, 283] width 1339 height 467
